Goal: Information Seeking & Learning: Learn about a topic

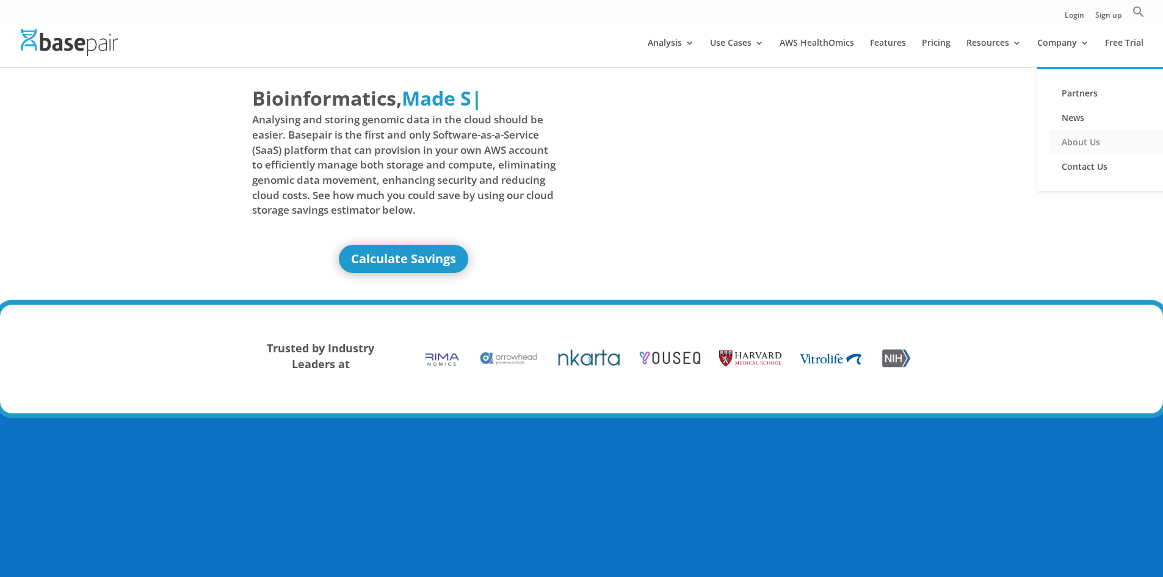
click at [1092, 140] on link "About Us" at bounding box center [1111, 142] width 122 height 24
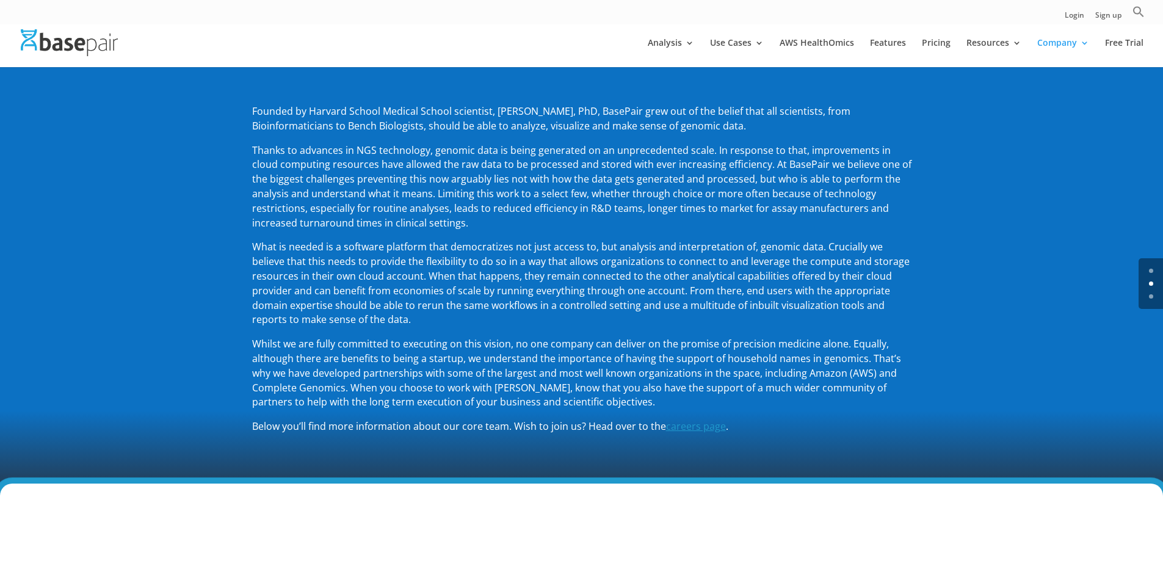
scroll to position [183, 0]
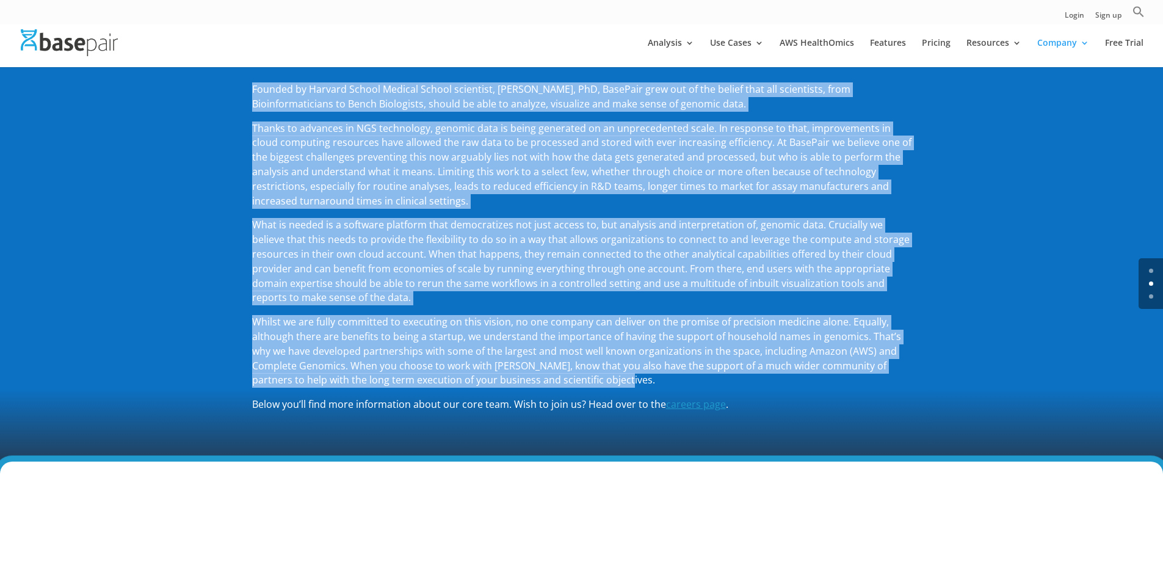
drag, startPoint x: 252, startPoint y: 84, endPoint x: 723, endPoint y: 380, distance: 556.2
click at [723, 380] on div "Founded by Harvard School Medical School scientist, Amit Sinha, PhD, BasePair g…" at bounding box center [581, 247] width 659 height 330
copy div "Founded by Harvard School Medical School scientist, Amit Sinha, PhD, BasePair g…"
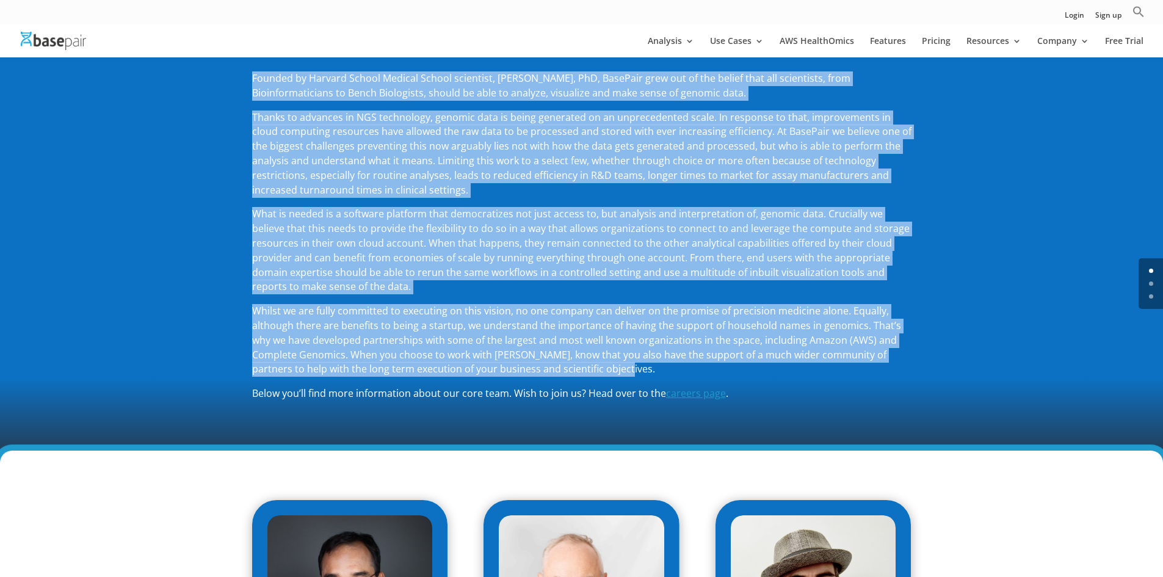
click at [706, 181] on span "Thanks to advances in NGS technology, genomic data is being generated on an unp…" at bounding box center [581, 154] width 659 height 86
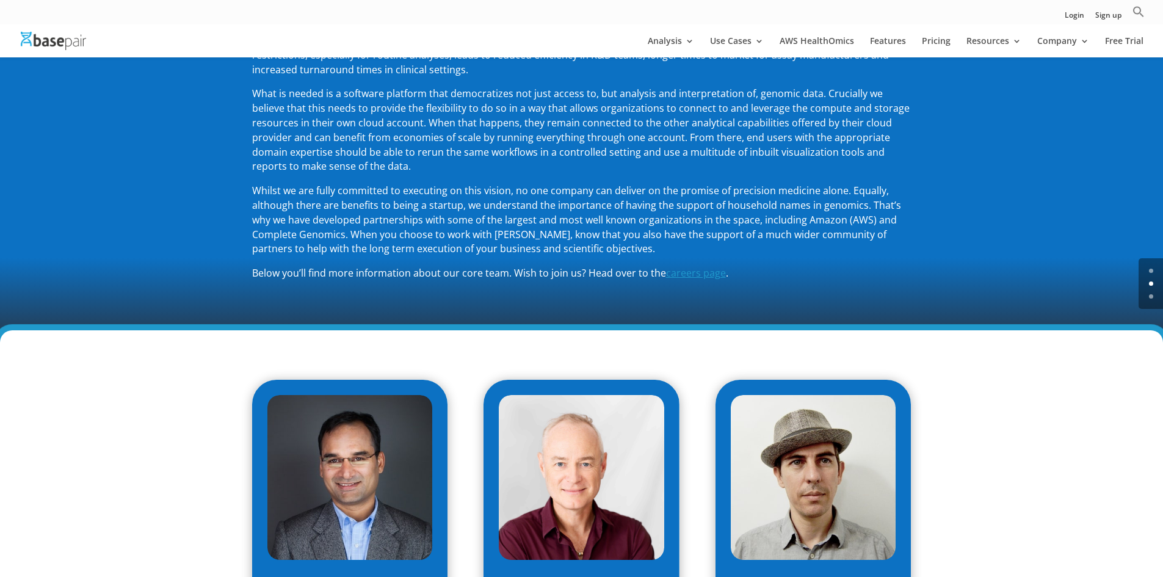
scroll to position [305, 0]
